Goal: Find specific page/section: Find specific page/section

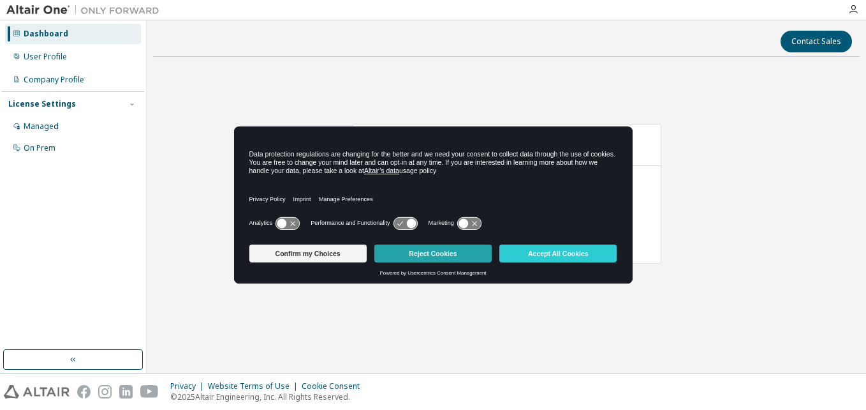
click at [431, 251] on button "Reject Cookies" at bounding box center [433, 253] width 117 height 18
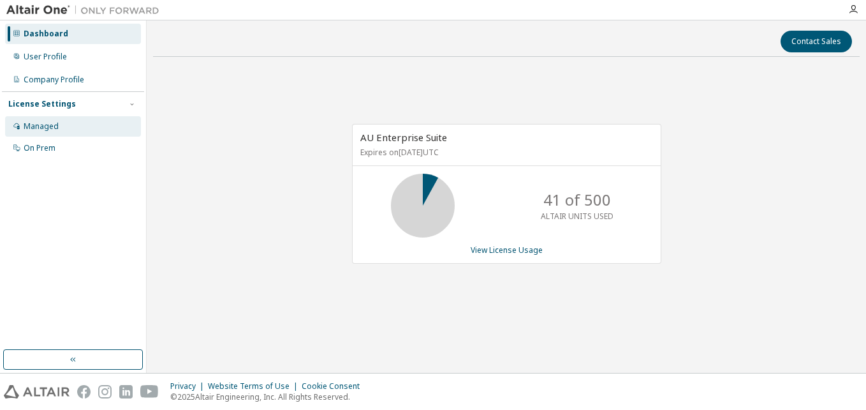
click at [56, 127] on div "Managed" at bounding box center [41, 126] width 35 height 10
